Goal: Find specific page/section: Find specific page/section

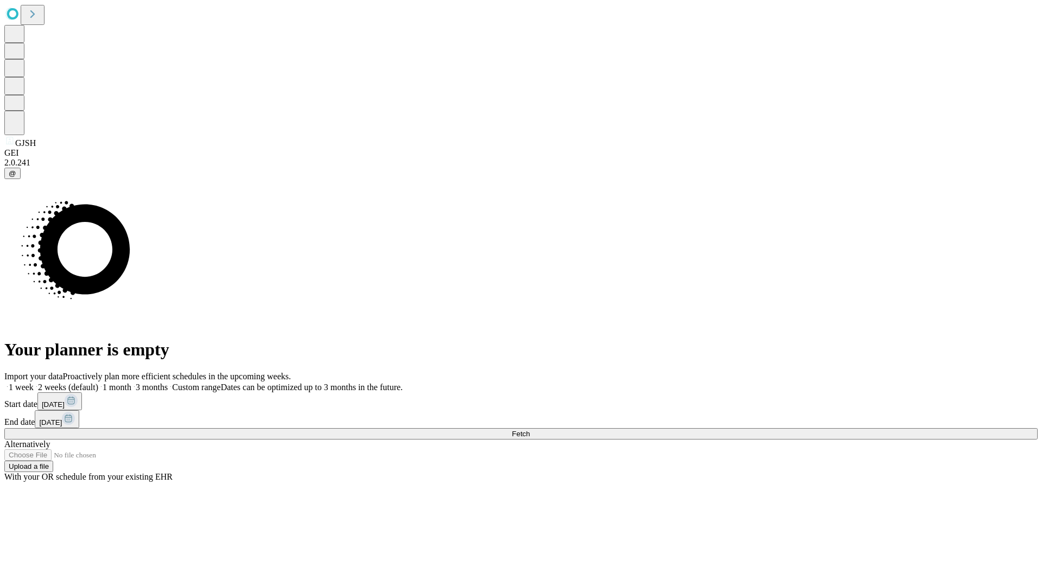
click at [530, 430] on span "Fetch" at bounding box center [521, 434] width 18 height 8
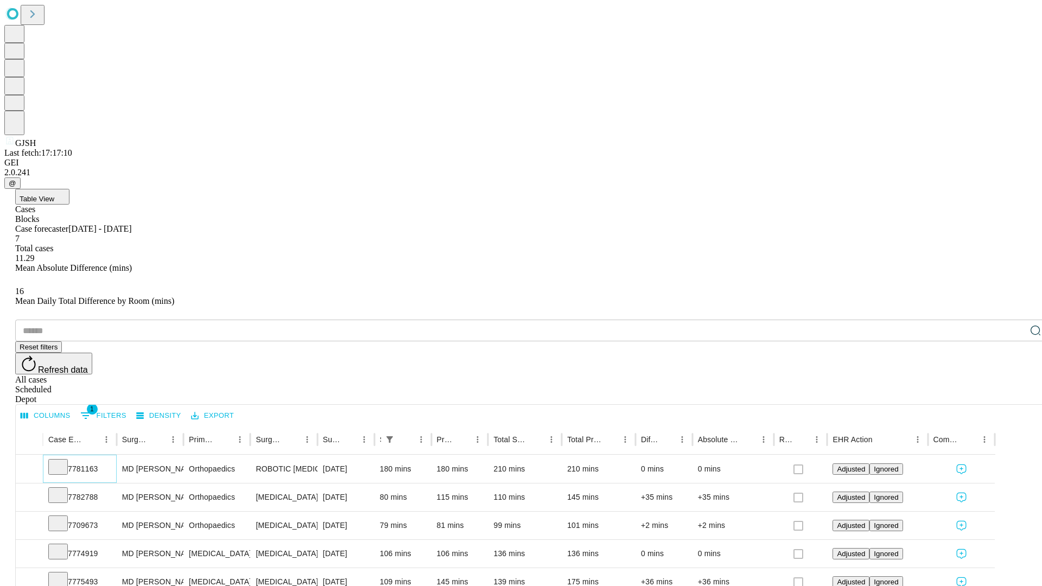
click at [63, 461] on icon at bounding box center [58, 466] width 11 height 11
